Goal: Information Seeking & Learning: Learn about a topic

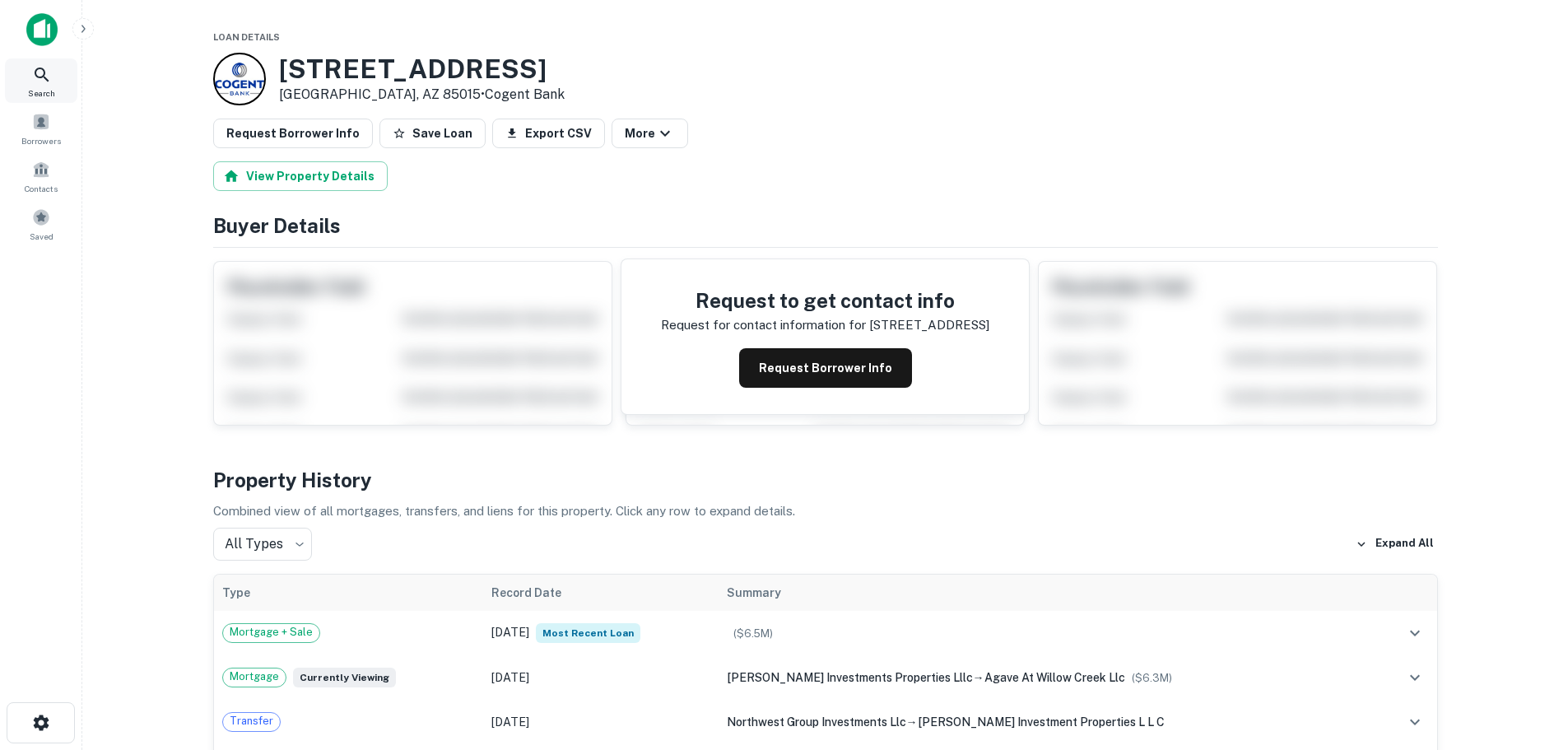
drag, startPoint x: 0, startPoint y: 0, endPoint x: 52, endPoint y: 77, distance: 92.9
click at [35, 75] on icon at bounding box center [42, 75] width 20 height 20
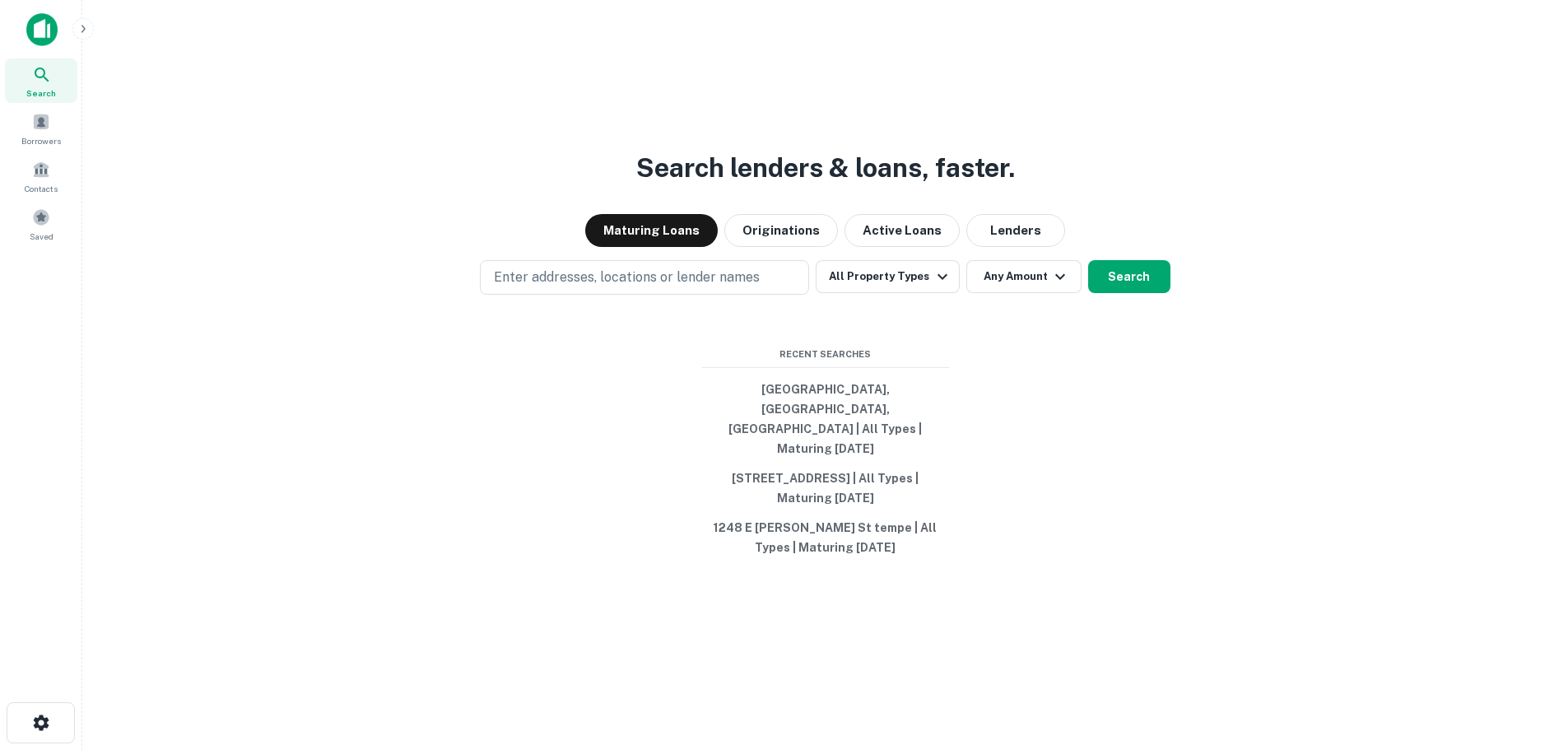
click at [568, 287] on p "Enter addresses, locations or lender names" at bounding box center [627, 277] width 266 height 20
type input "**********"
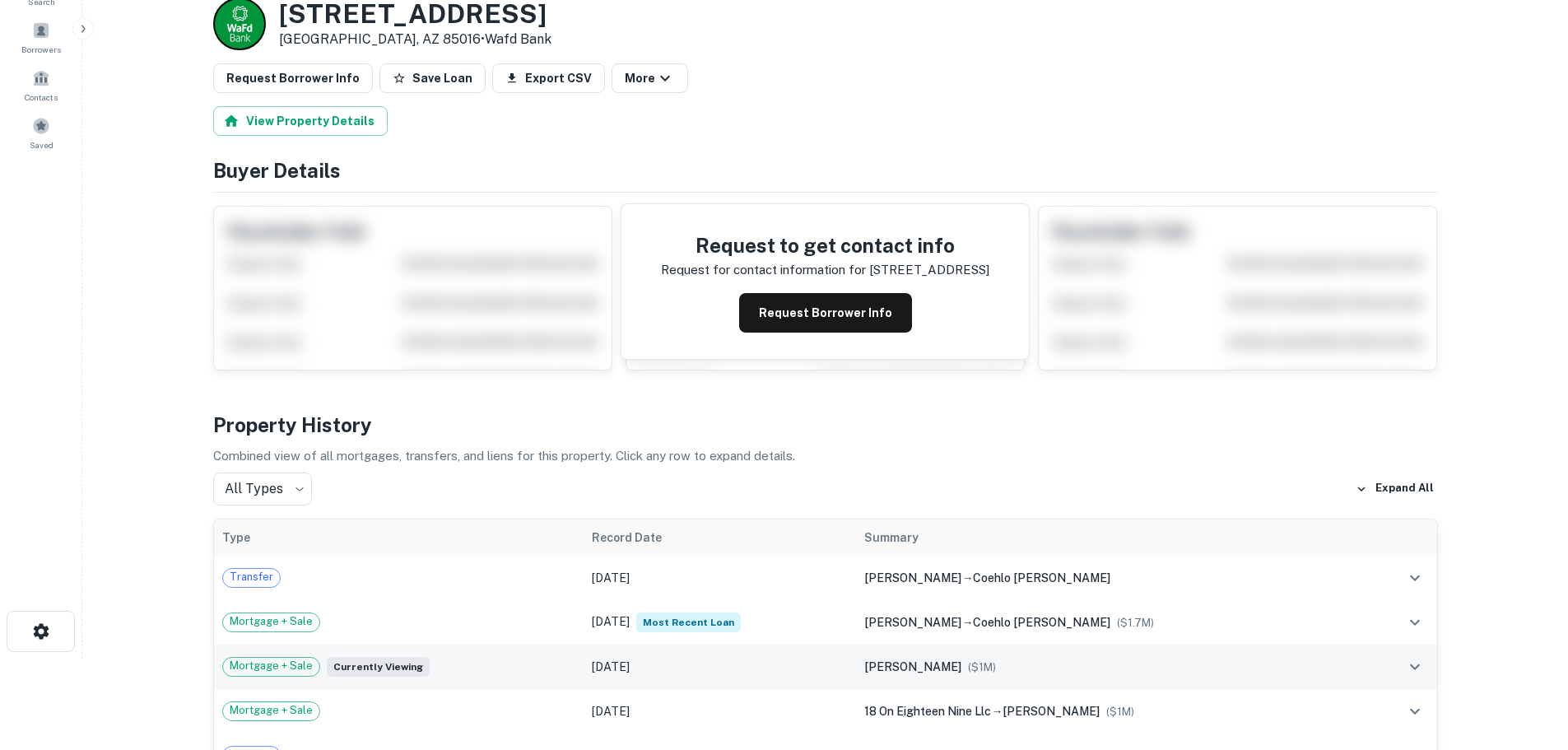
scroll to position [247, 0]
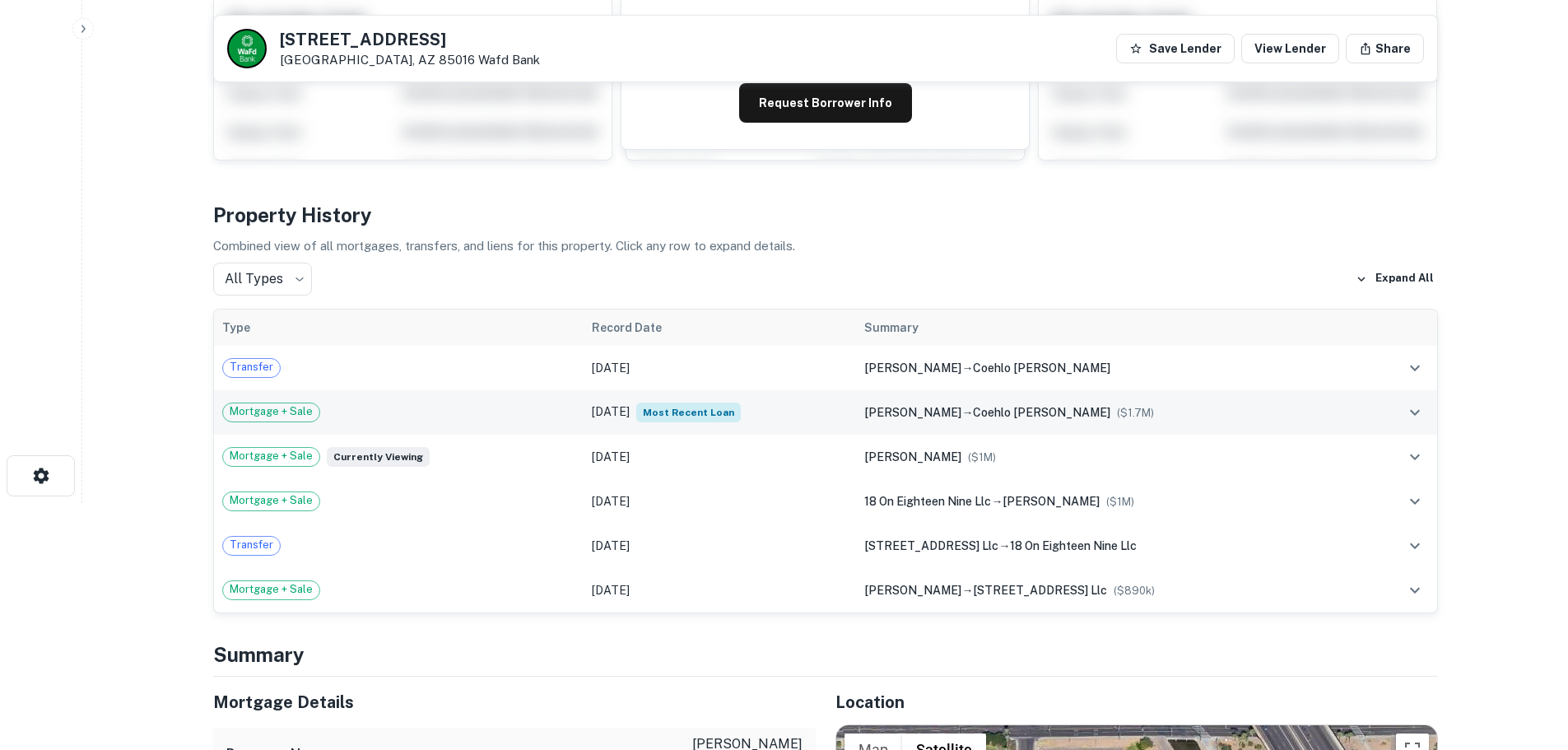
click at [622, 407] on td "Oct 29, 2020 Most Recent Loan" at bounding box center [720, 413] width 273 height 45
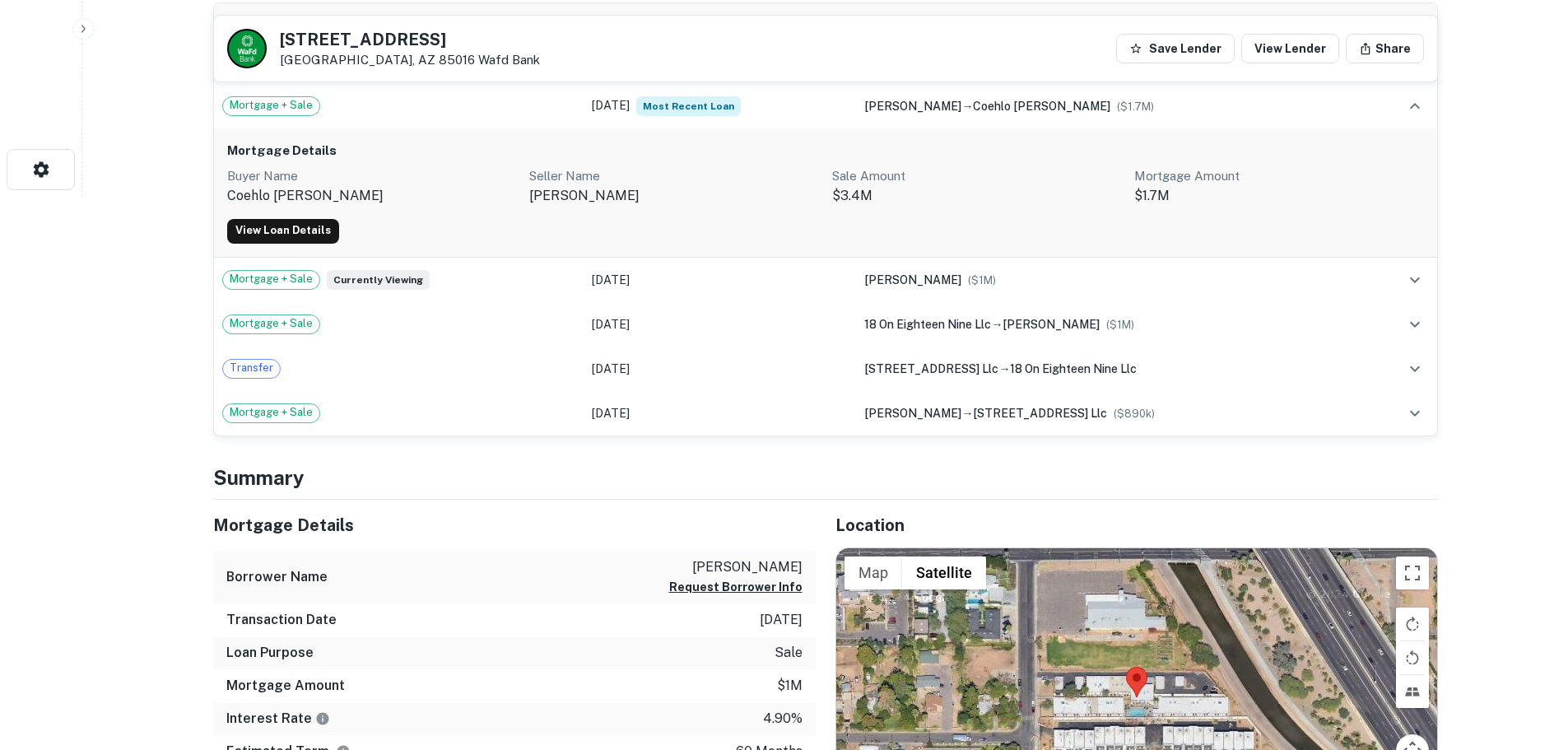
scroll to position [576, 0]
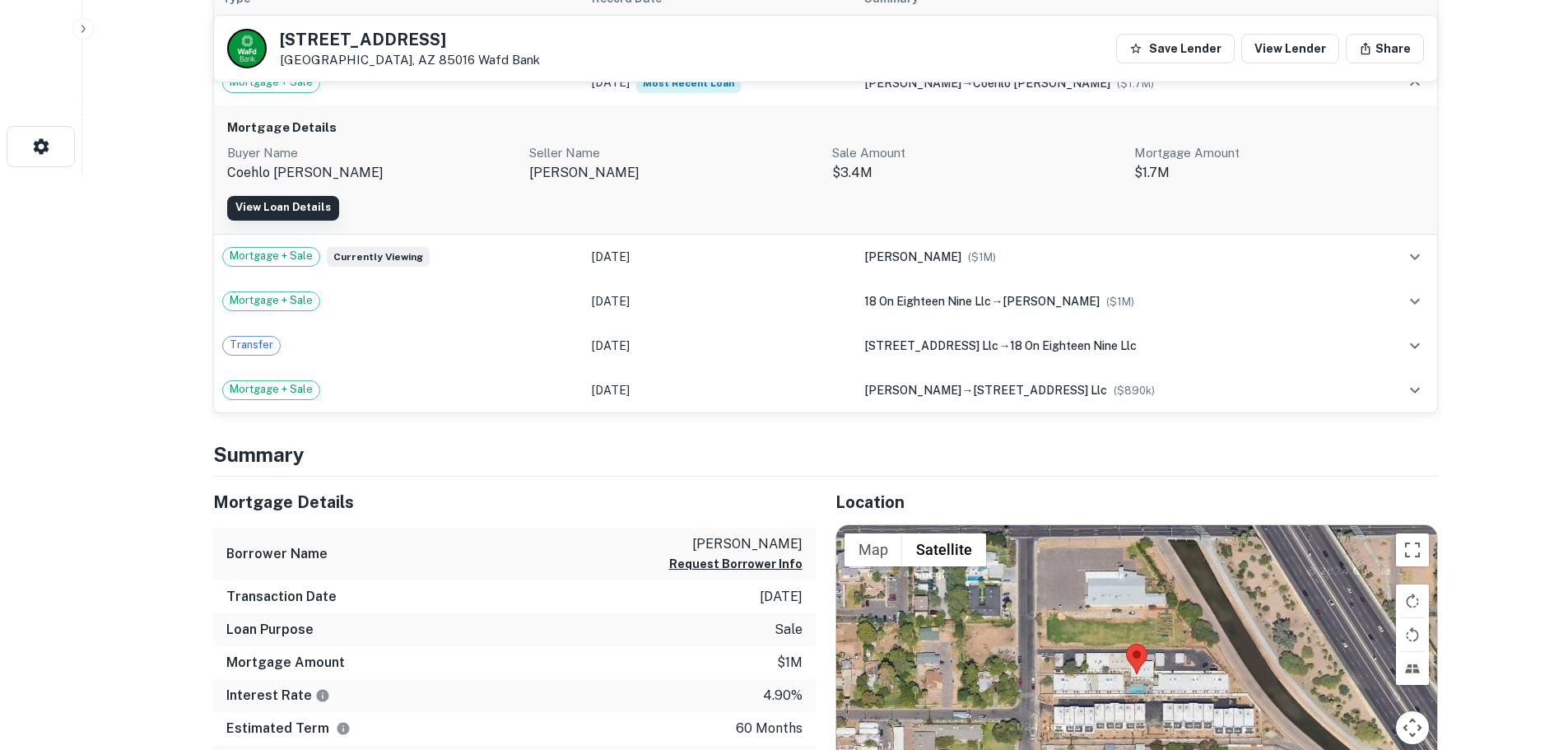
click at [270, 209] on link "View Loan Details" at bounding box center [283, 209] width 112 height 25
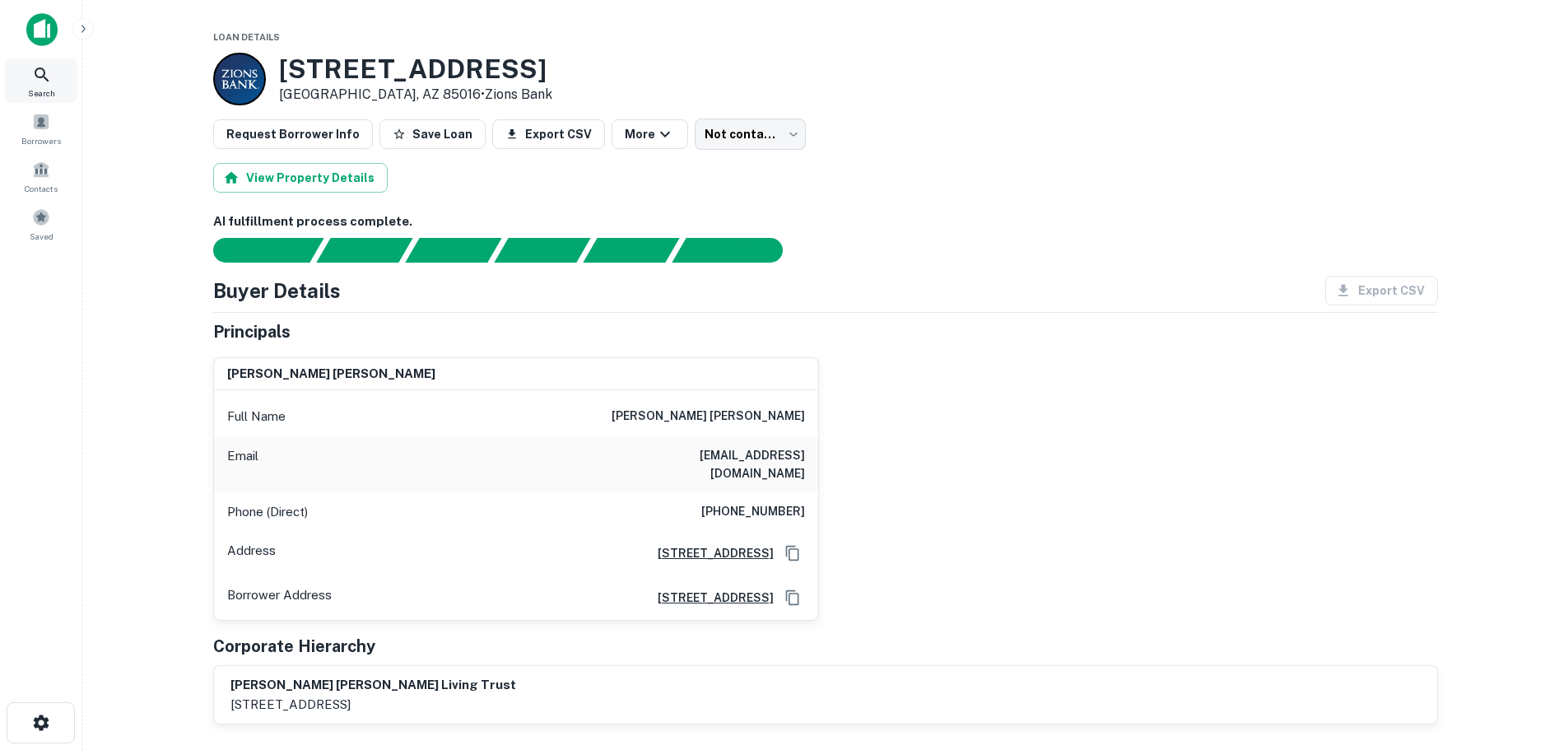
click at [29, 78] on div "Search" at bounding box center [41, 81] width 73 height 45
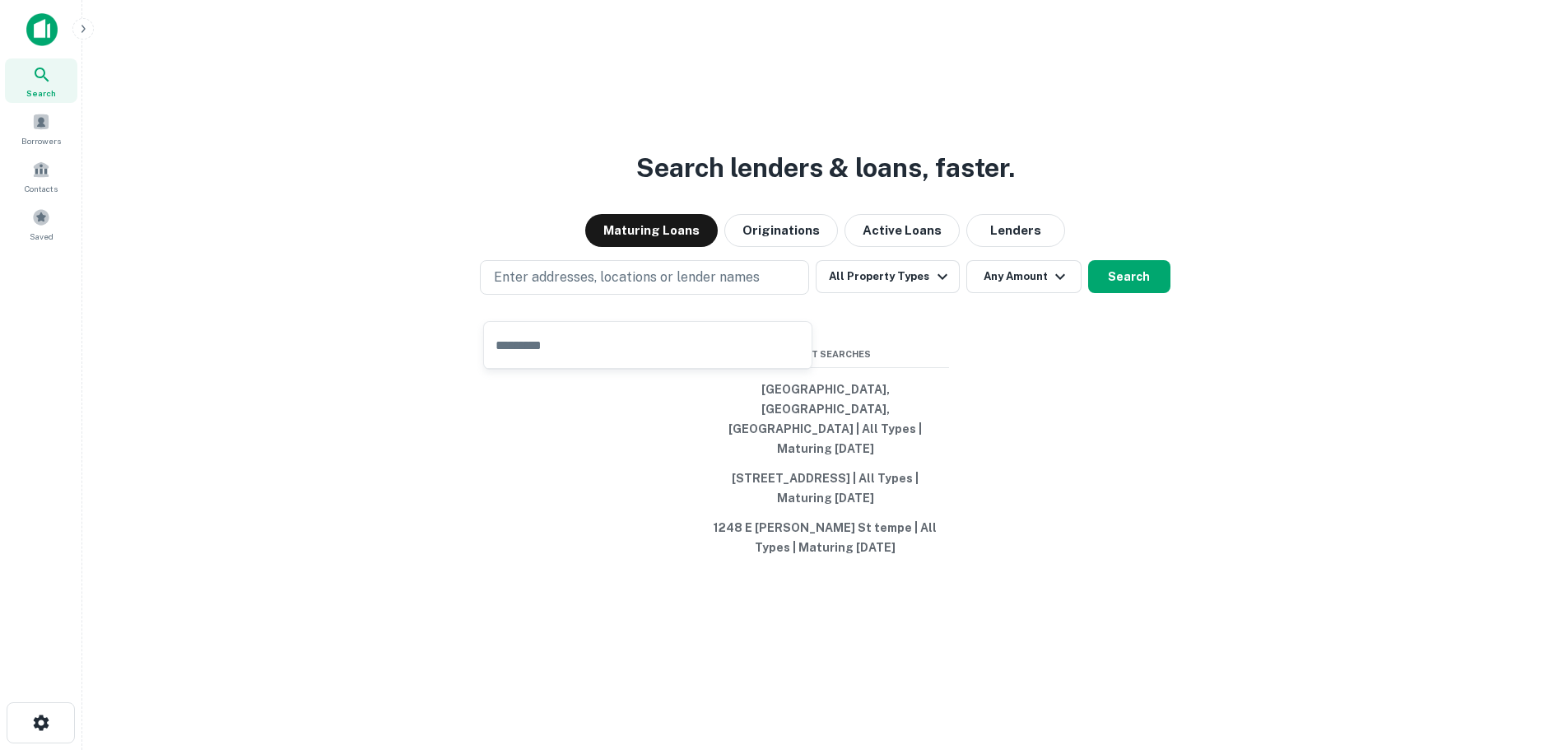
type input "**********"
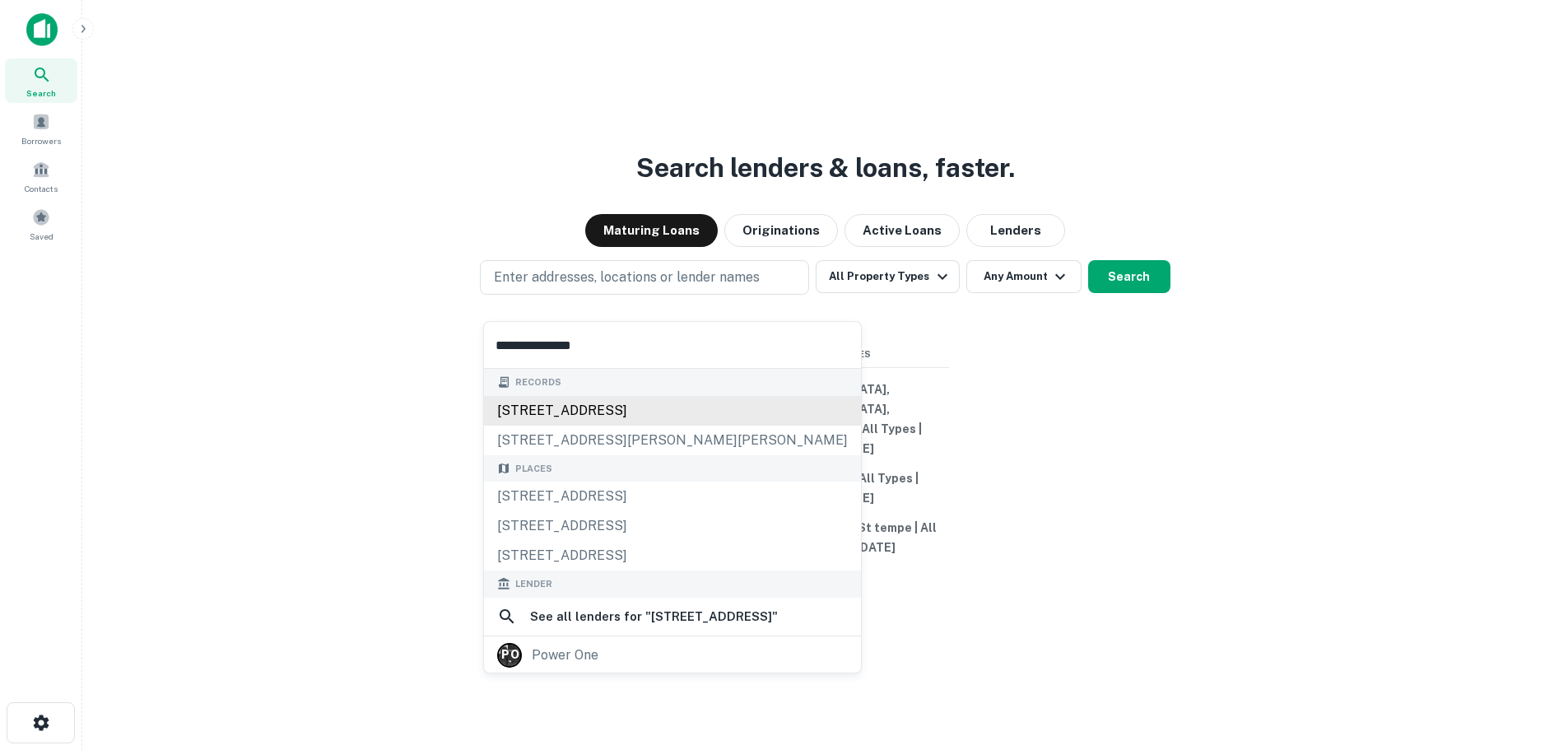
click at [592, 410] on div "5850 s power rd, gilbert, az, 85295" at bounding box center [673, 410] width 377 height 30
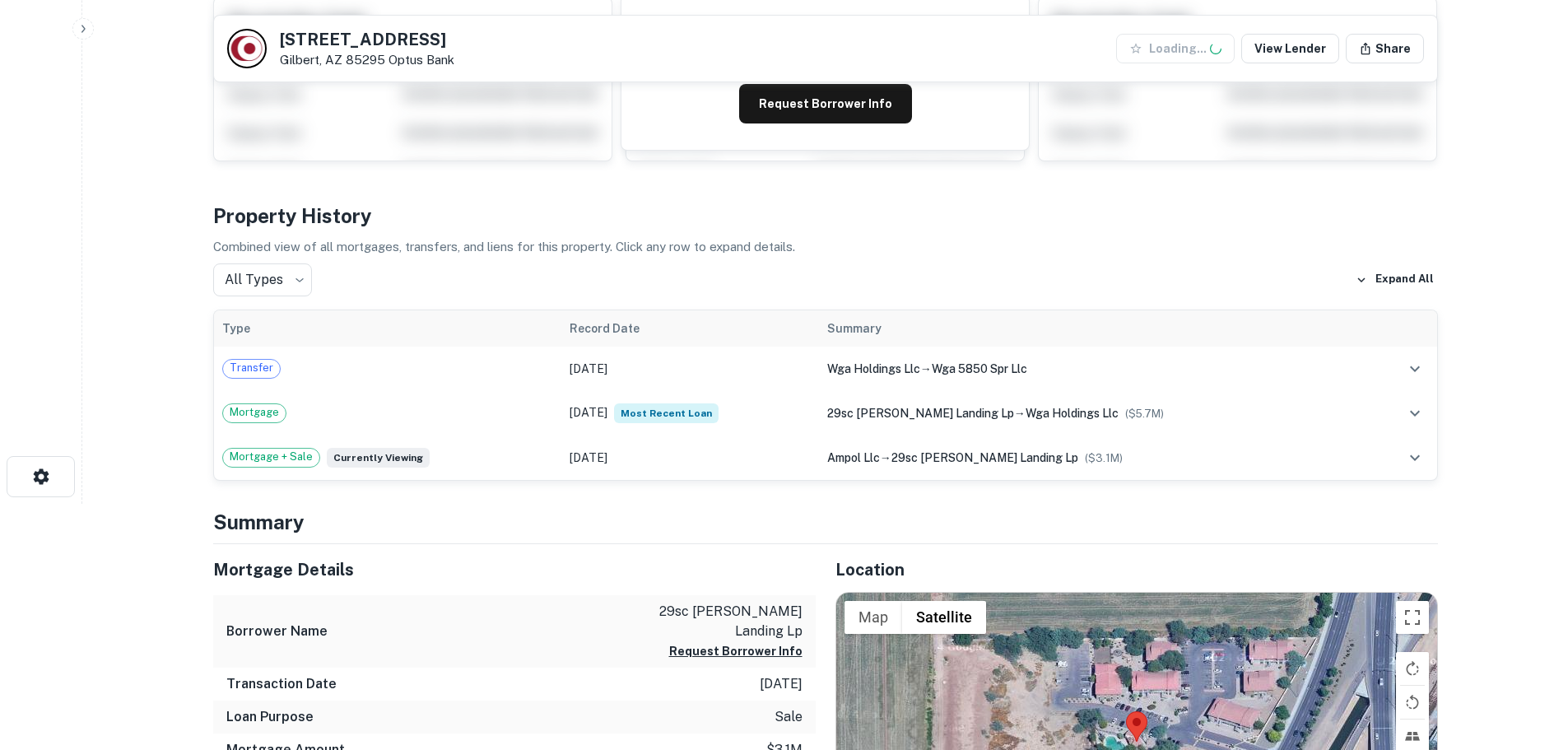
scroll to position [247, 0]
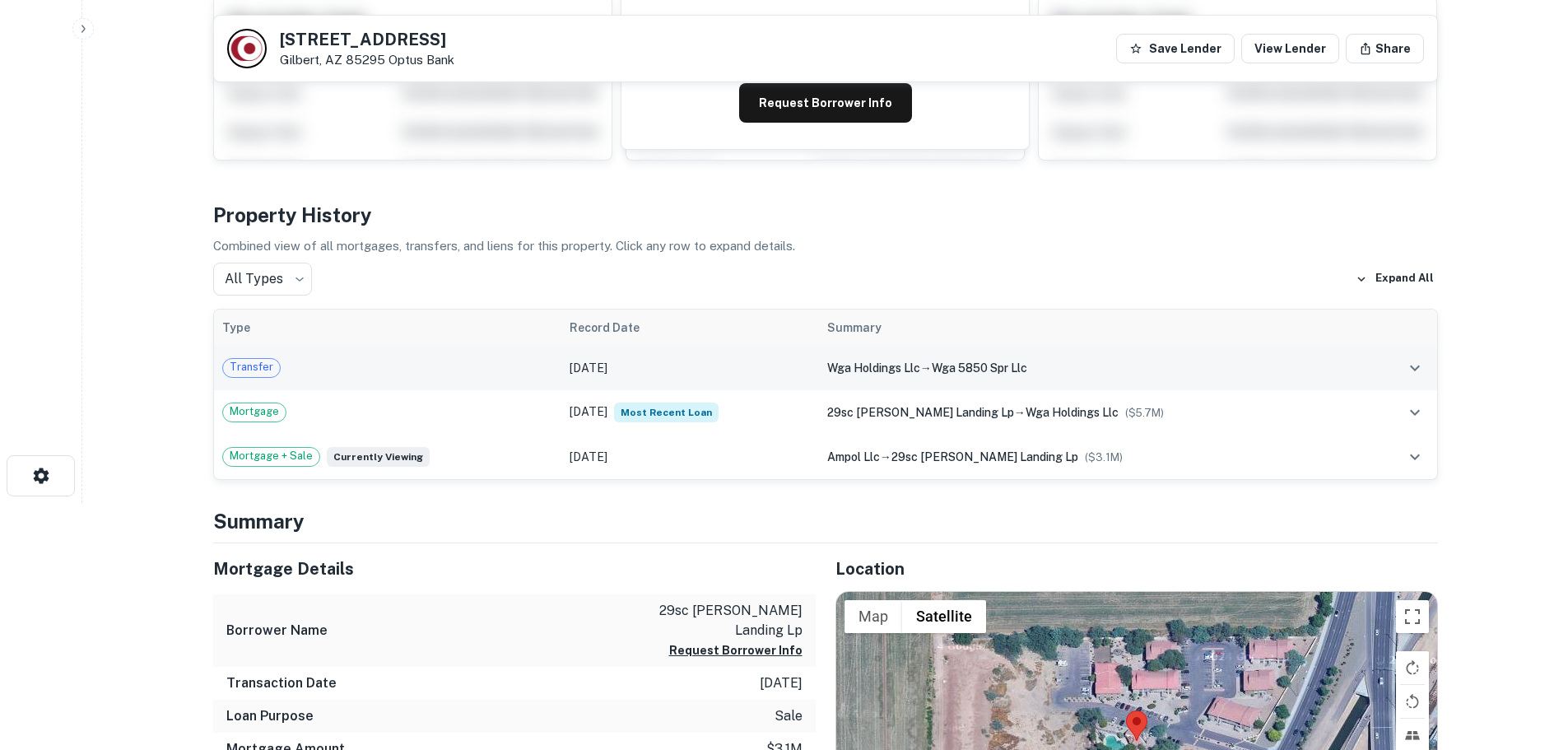
click at [1409, 366] on icon "expand row" at bounding box center [1415, 368] width 20 height 20
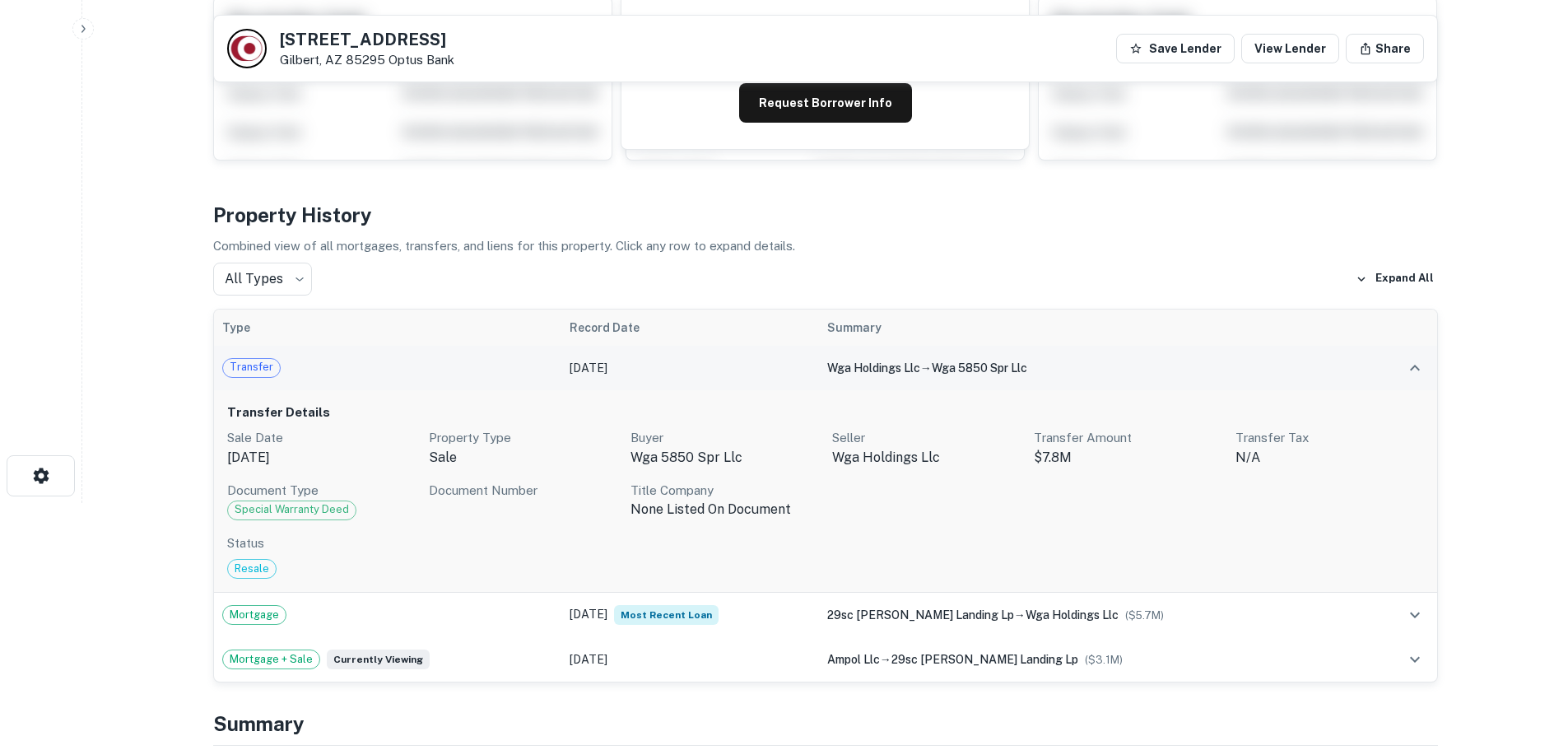
click at [173, 342] on main "Back to search 5850 S POWER RD Gilbert, AZ 85295 Optus Bank Save Lender View Le…" at bounding box center [825, 128] width 1486 height 750
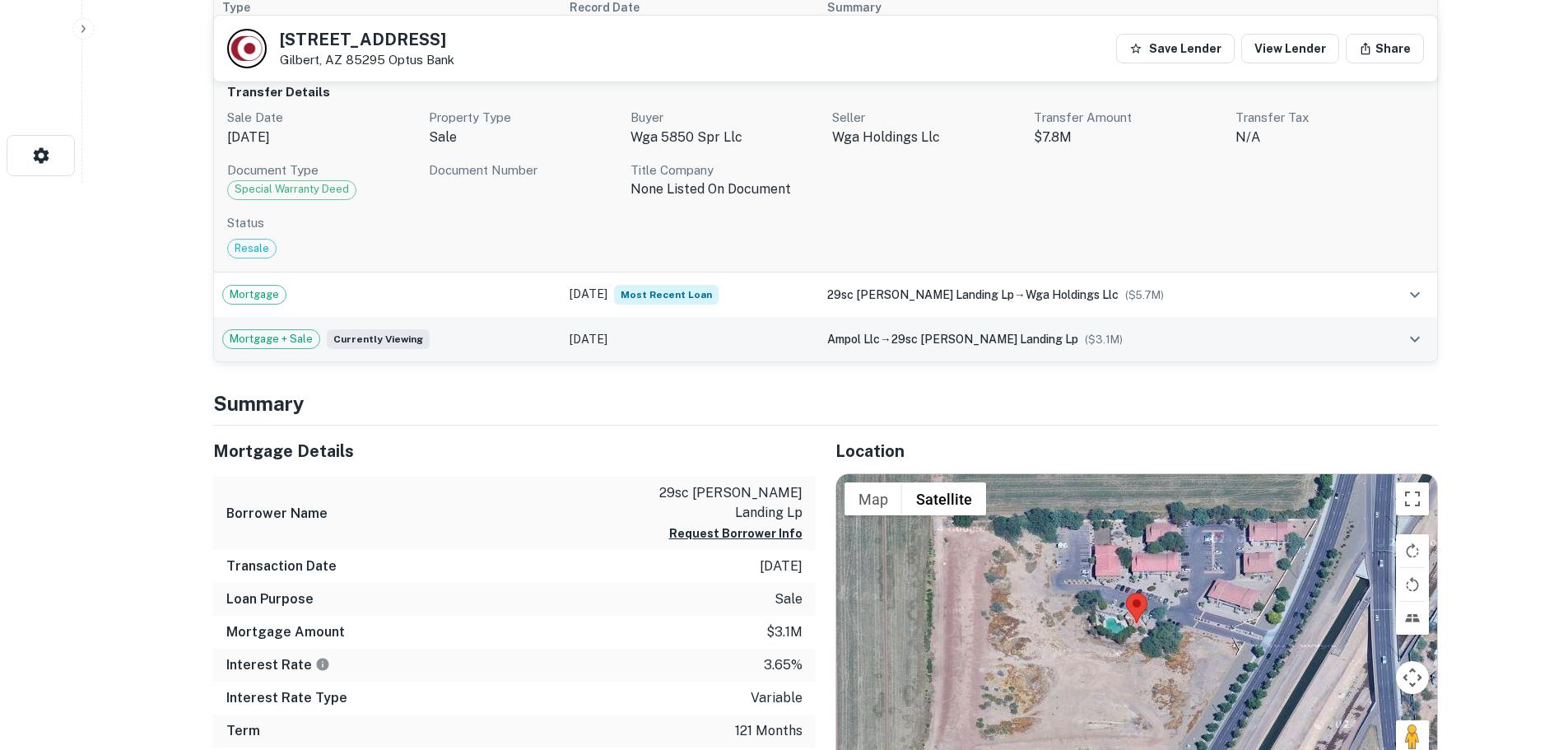
scroll to position [412, 0]
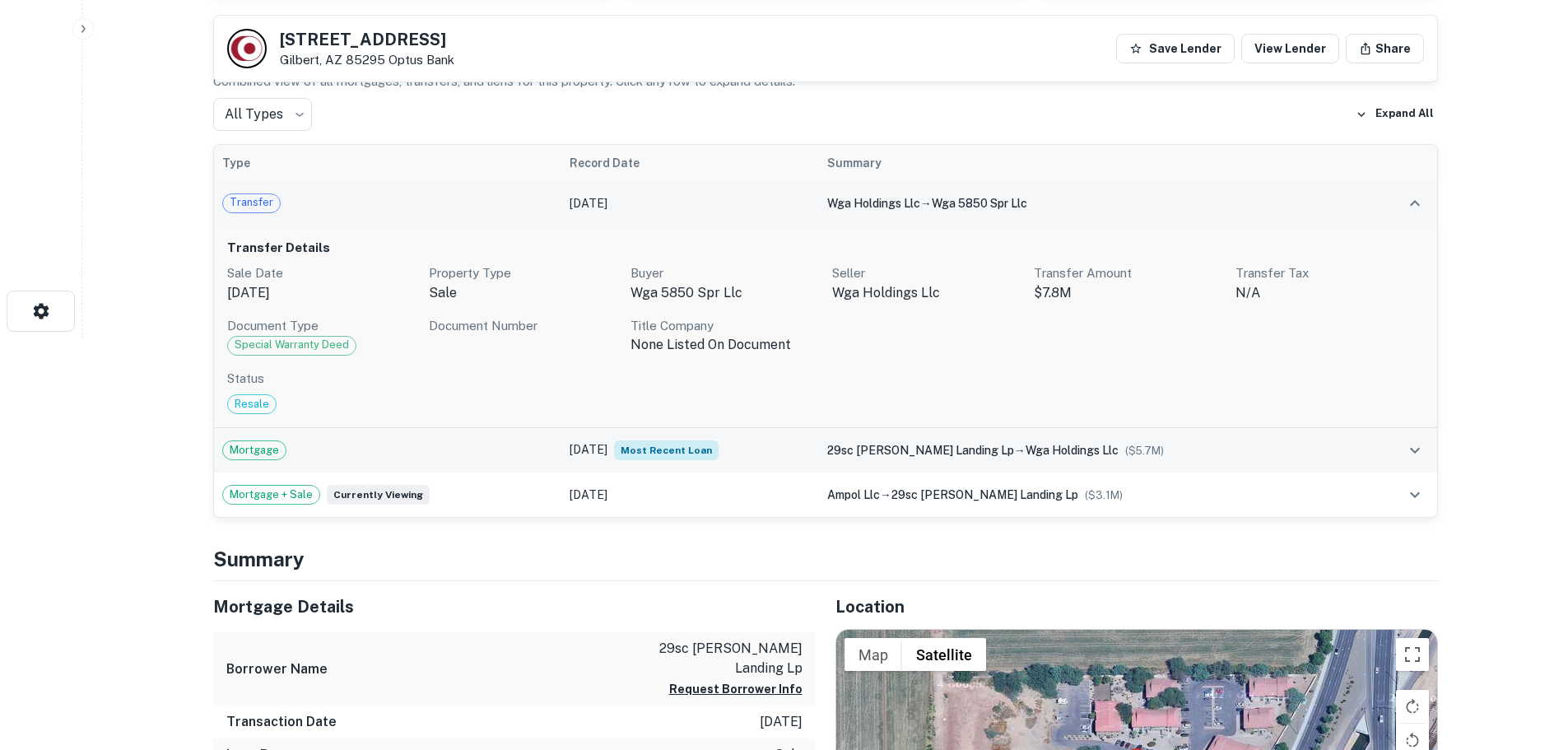
click at [588, 458] on td "Jun 21, 2018 Most Recent Loan" at bounding box center [690, 450] width 257 height 45
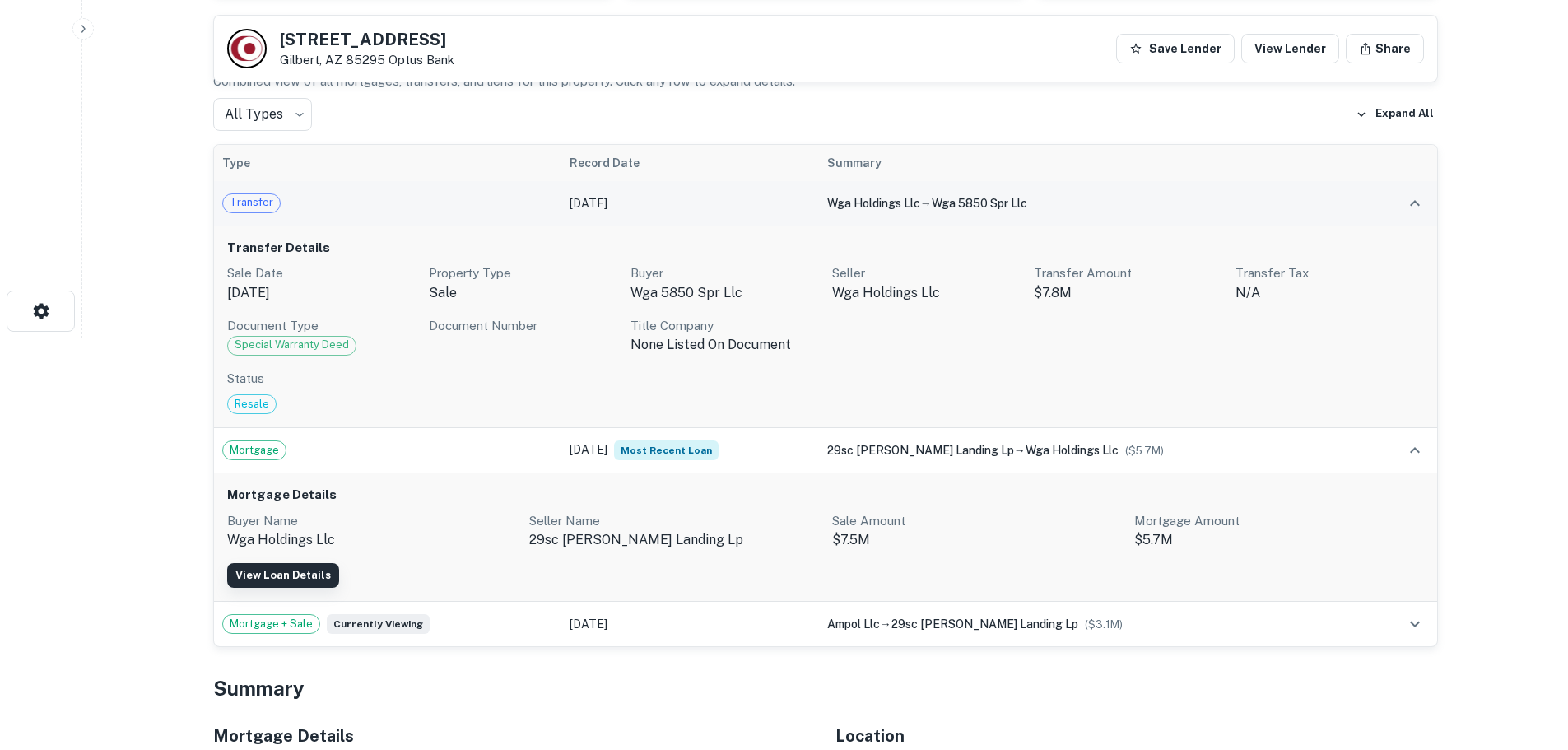
click at [269, 576] on link "View Loan Details" at bounding box center [283, 575] width 112 height 25
